Goal: Information Seeking & Learning: Learn about a topic

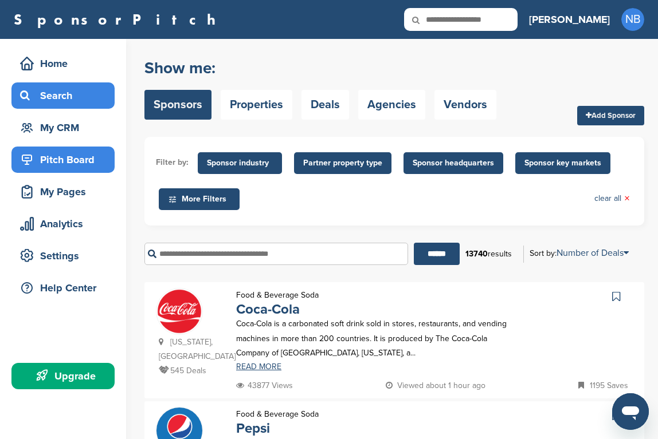
click at [56, 162] on div "Pitch Board" at bounding box center [65, 160] width 97 height 21
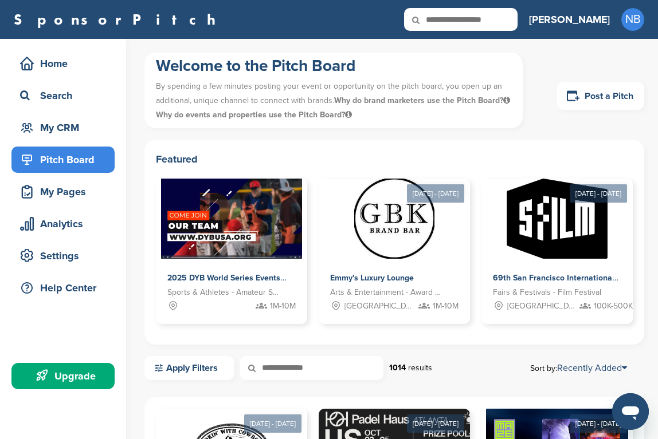
scroll to position [144, 0]
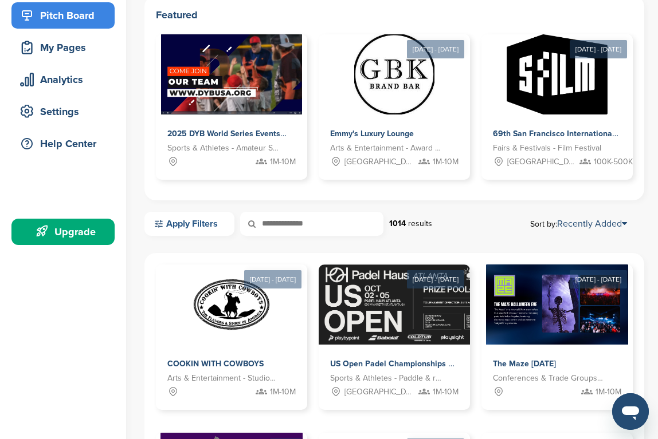
click at [171, 229] on link "Apply Filters" at bounding box center [189, 224] width 90 height 24
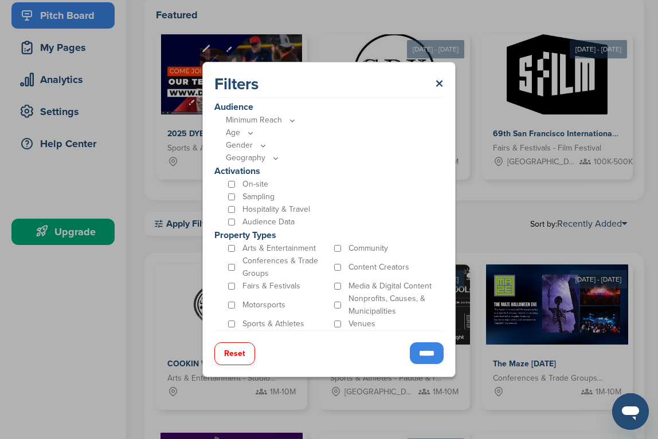
scroll to position [301, 0]
click at [245, 182] on p "On-site" at bounding box center [255, 185] width 26 height 13
click at [427, 353] on input "*****" at bounding box center [427, 354] width 34 height 22
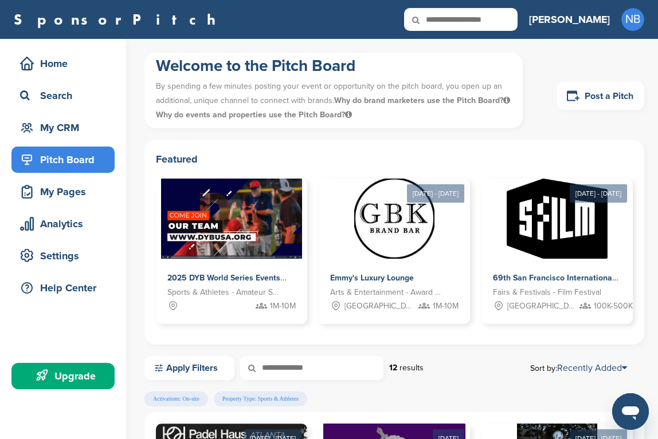
scroll to position [0, 0]
click at [80, 219] on div "Analytics" at bounding box center [65, 224] width 97 height 21
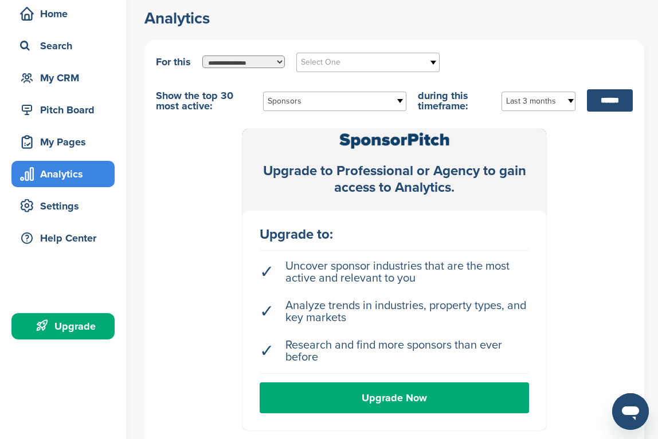
scroll to position [52, 0]
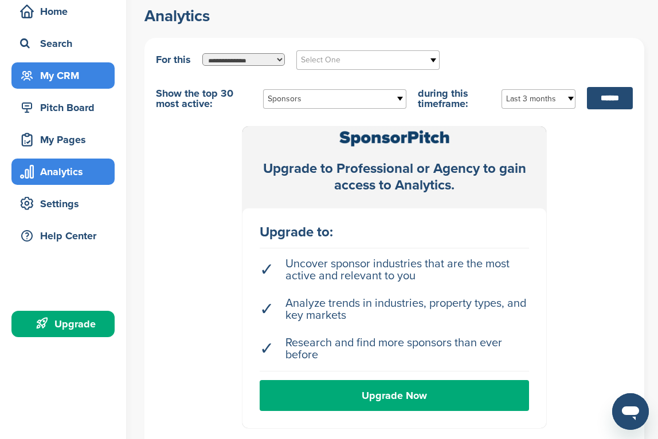
click at [52, 73] on div "My CRM" at bounding box center [65, 75] width 97 height 21
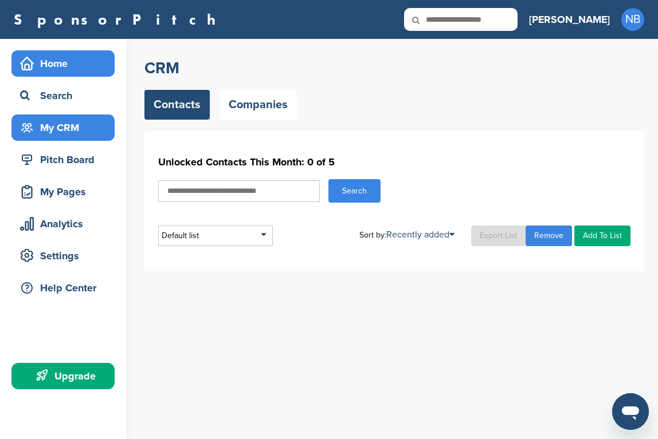
click at [46, 57] on div "Home" at bounding box center [65, 63] width 97 height 21
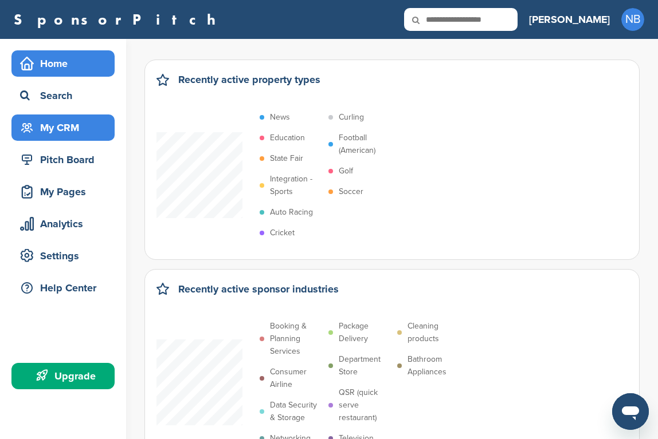
click at [81, 131] on div "My CRM" at bounding box center [65, 127] width 97 height 21
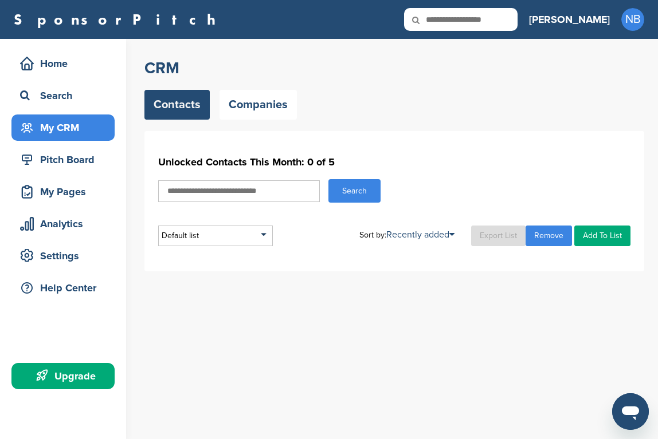
click at [259, 195] on input "text" at bounding box center [239, 191] width 162 height 22
click at [70, 70] on div "Home" at bounding box center [65, 63] width 97 height 21
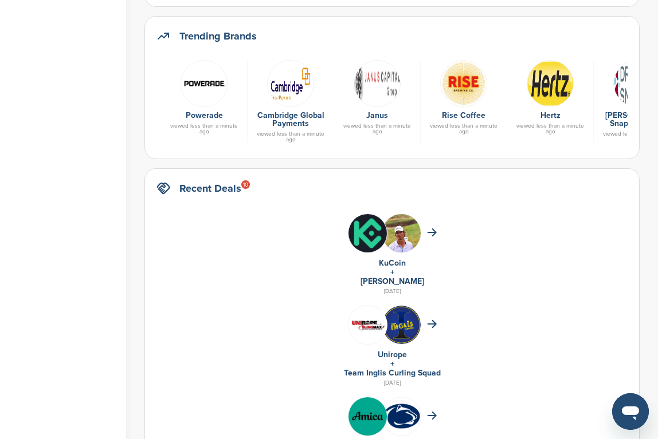
scroll to position [812, 0]
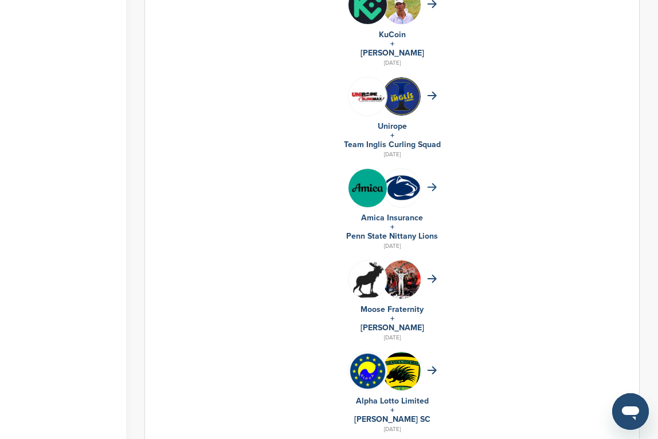
click at [434, 189] on icon at bounding box center [431, 187] width 8 height 7
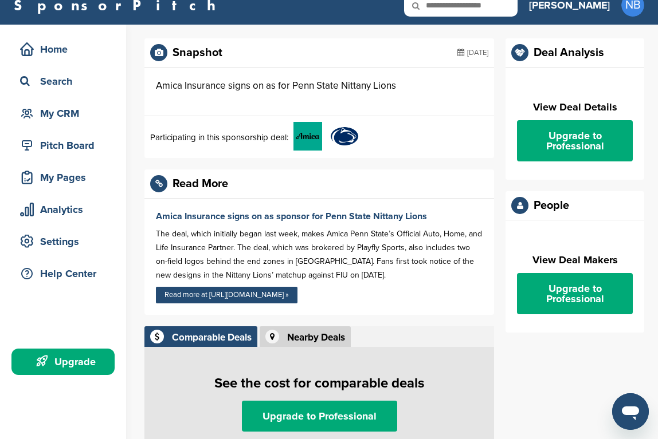
scroll to position [17, 0]
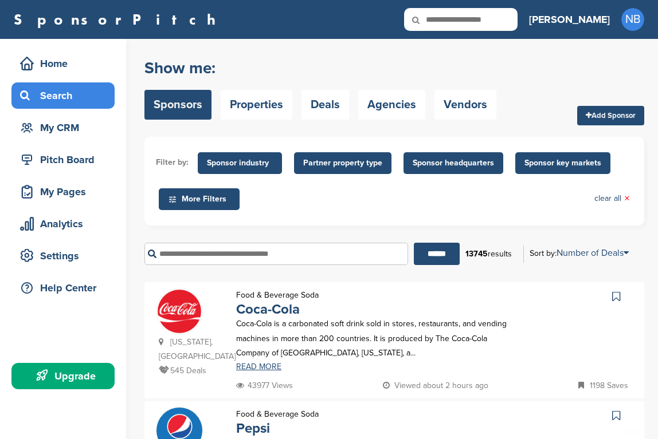
click at [470, 304] on div "Food & Beverage Soda Coca-Cola Coca-Cola is a carbonated soft drink sold in sto…" at bounding box center [378, 333] width 306 height 91
click at [469, 304] on div "Food & Beverage Soda Coca-Cola Coca-Cola is a carbonated soft drink sold in sto…" at bounding box center [378, 333] width 306 height 91
click at [481, 305] on div "Food & Beverage Soda Coca-Cola Coca-Cola is a carbonated soft drink sold in sto…" at bounding box center [378, 333] width 306 height 91
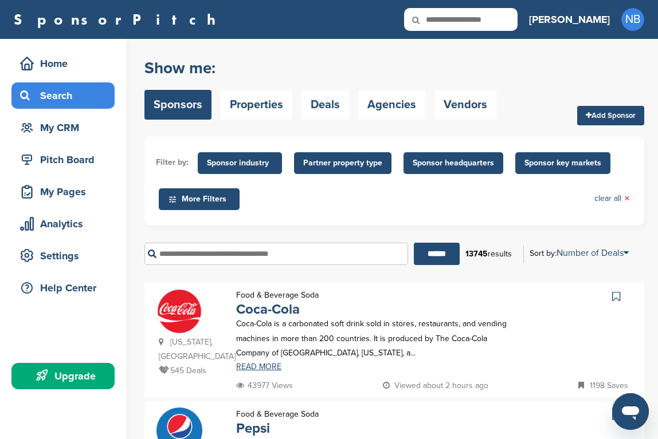
click at [481, 305] on div "Food & Beverage Soda Coca-Cola Coca-Cola is a carbonated soft drink sold in sto…" at bounding box center [378, 333] width 306 height 91
click at [310, 62] on h2 "Show me:" at bounding box center [320, 68] width 352 height 21
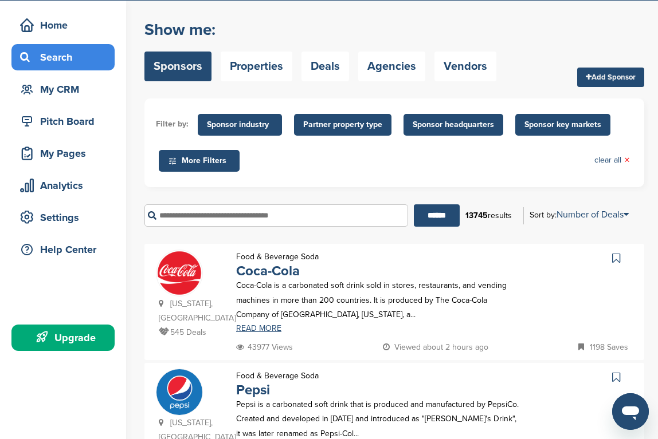
scroll to position [197, 0]
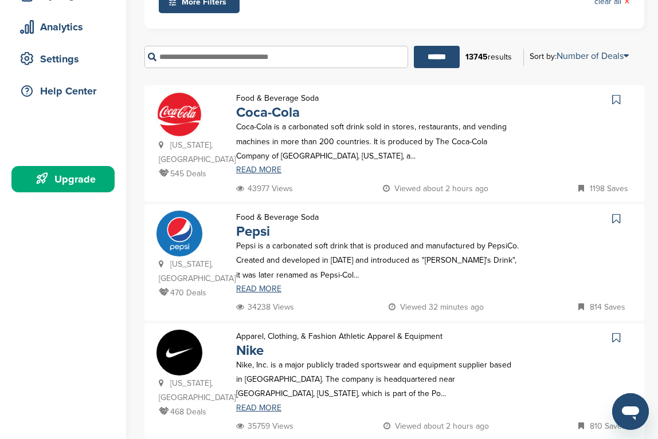
click at [613, 213] on icon at bounding box center [616, 218] width 8 height 11
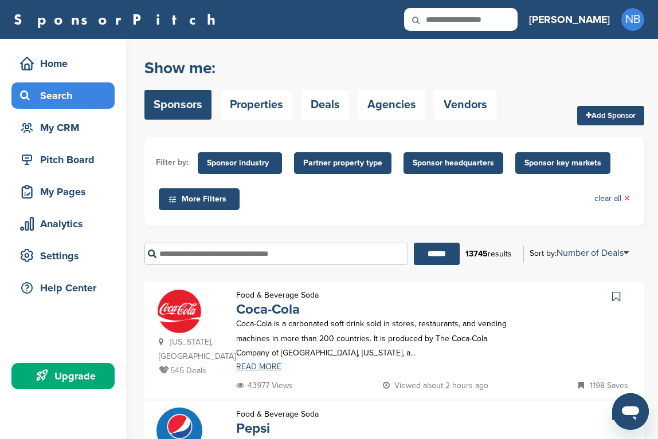
scroll to position [0, 0]
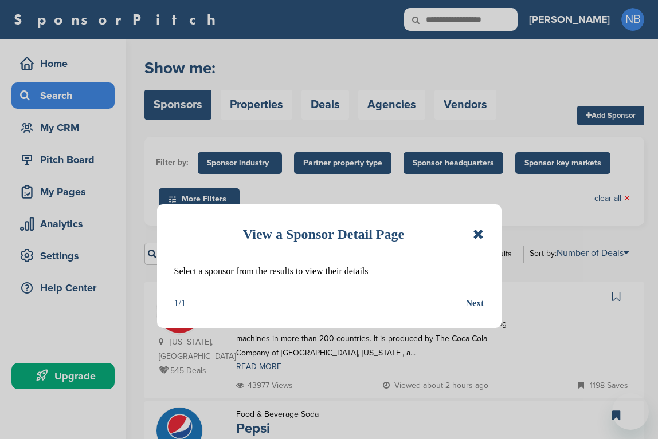
drag, startPoint x: 0, startPoint y: 0, endPoint x: 473, endPoint y: 305, distance: 562.3
click at [474, 301] on div "Next" at bounding box center [475, 303] width 18 height 15
click at [477, 235] on div "****** 13745 results Sort by: Number of Deals Sponsor Name Recently Added Numbe…" at bounding box center [394, 254] width 500 height 40
click at [474, 298] on div "Food & Beverage Soda Coca-Cola Coca-Cola is a carbonated soft drink sold in sto…" at bounding box center [378, 333] width 306 height 91
click at [473, 305] on div "Food & Beverage Soda Coca-Cola Coca-Cola is a carbonated soft drink sold in sto…" at bounding box center [378, 333] width 306 height 91
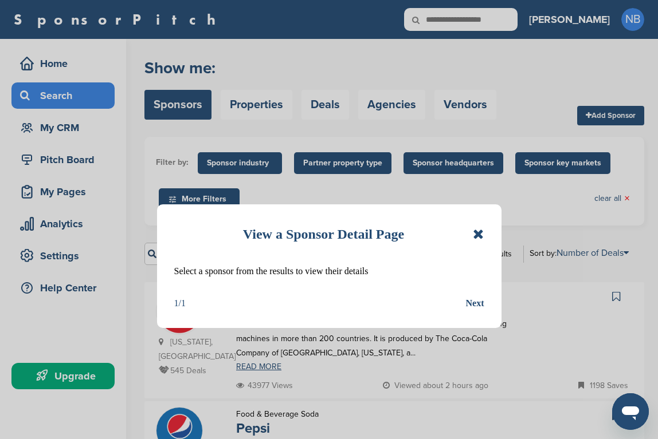
click at [473, 305] on div "Food & Beverage Soda Coca-Cola Coca-Cola is a carbonated soft drink sold in sto…" at bounding box center [378, 333] width 306 height 91
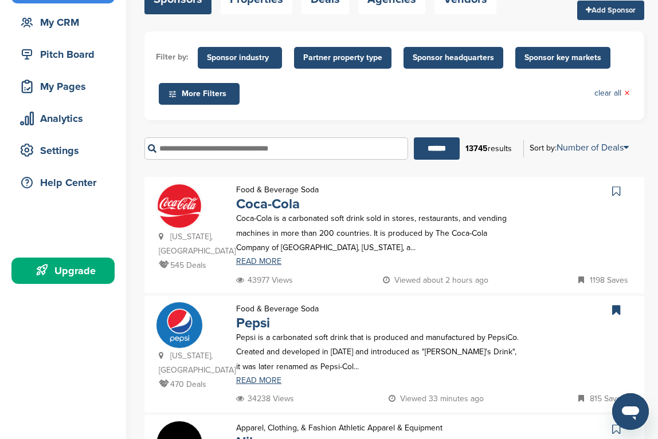
scroll to position [227, 0]
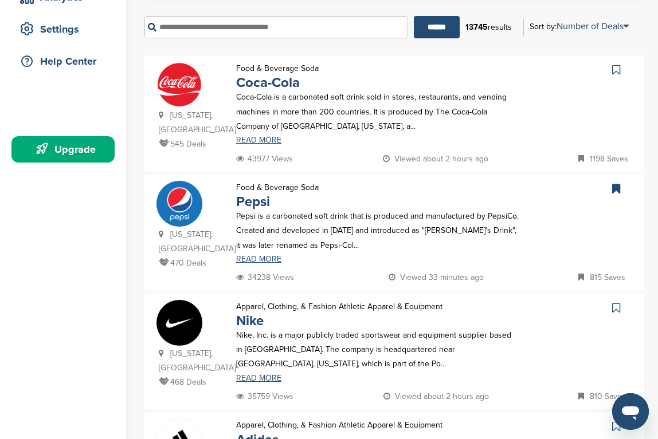
click at [185, 258] on p "470 Deals" at bounding box center [192, 263] width 66 height 14
click at [255, 255] on link "READ MORE" at bounding box center [377, 259] width 283 height 8
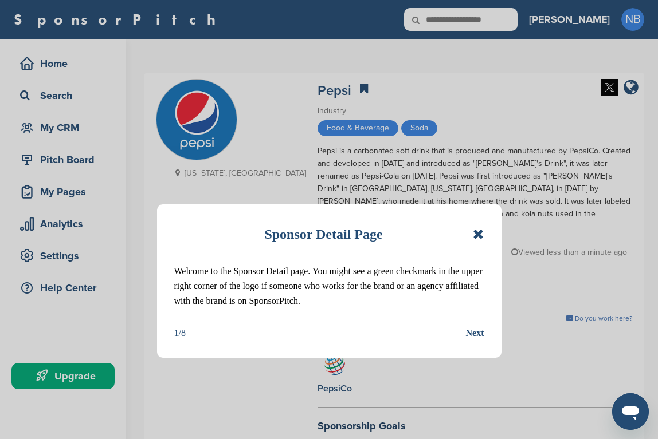
click at [474, 327] on div "Next" at bounding box center [475, 333] width 18 height 15
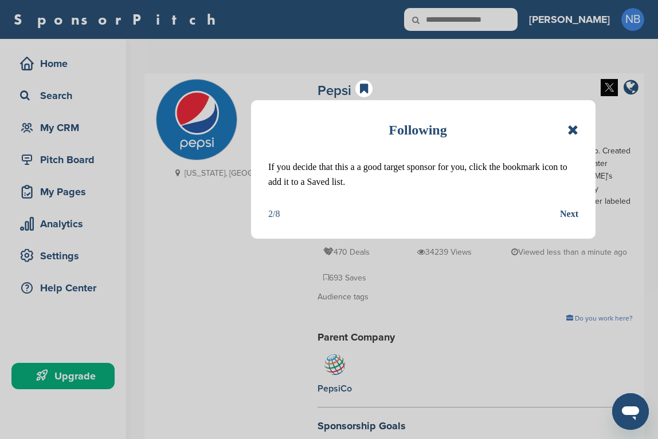
click at [560, 215] on div "Next" at bounding box center [569, 214] width 18 height 15
